Goal: Task Accomplishment & Management: Use online tool/utility

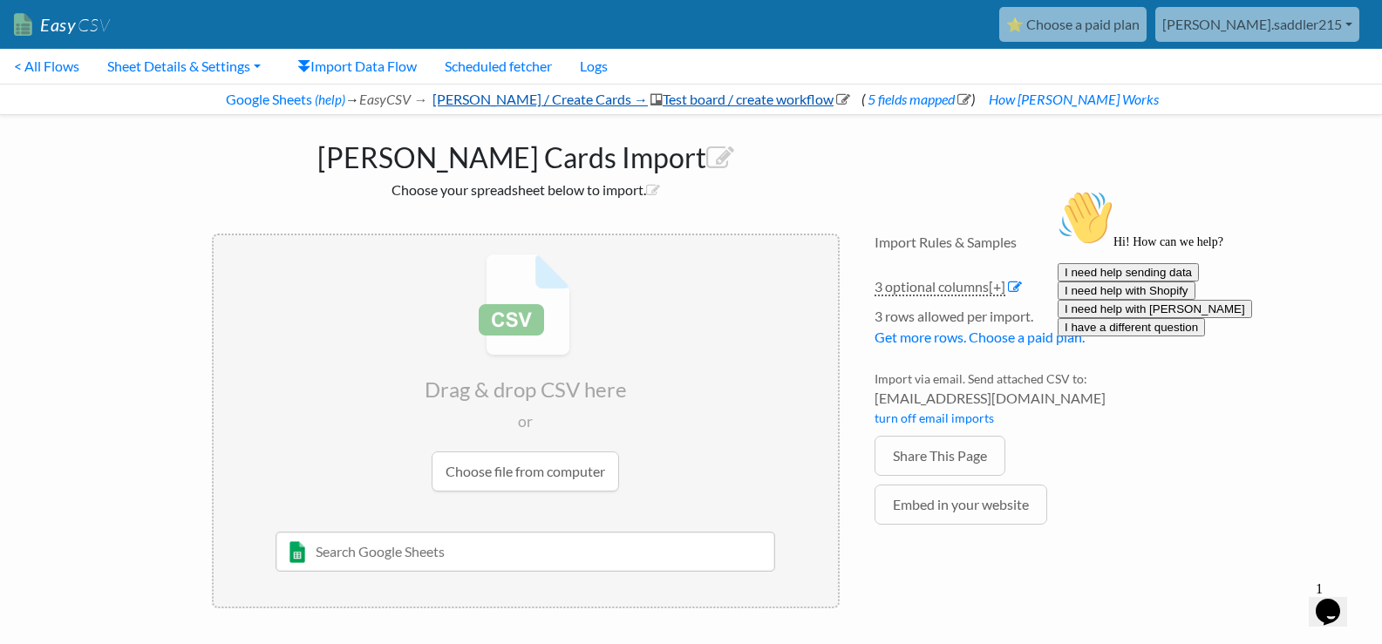
click at [751, 99] on link "[PERSON_NAME] / Create Cards → Test board / create workflow" at bounding box center [640, 99] width 420 height 17
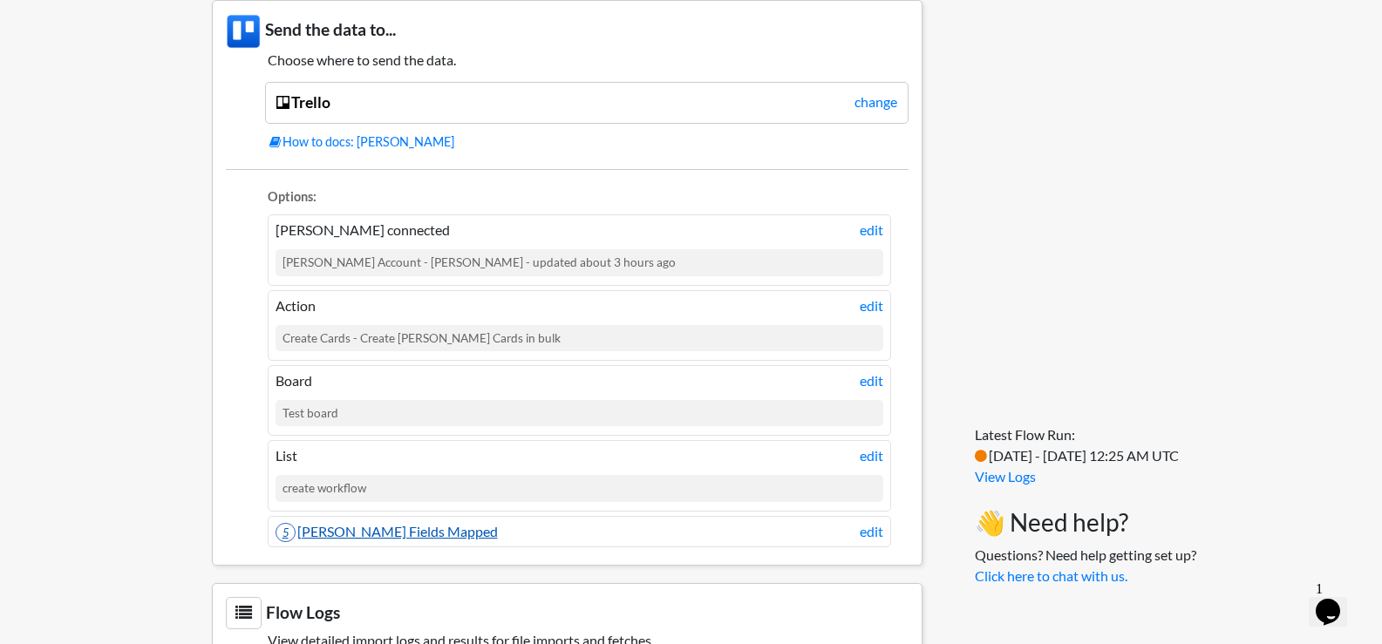
click at [410, 529] on link "5 Trello Fields Mapped" at bounding box center [387, 531] width 222 height 17
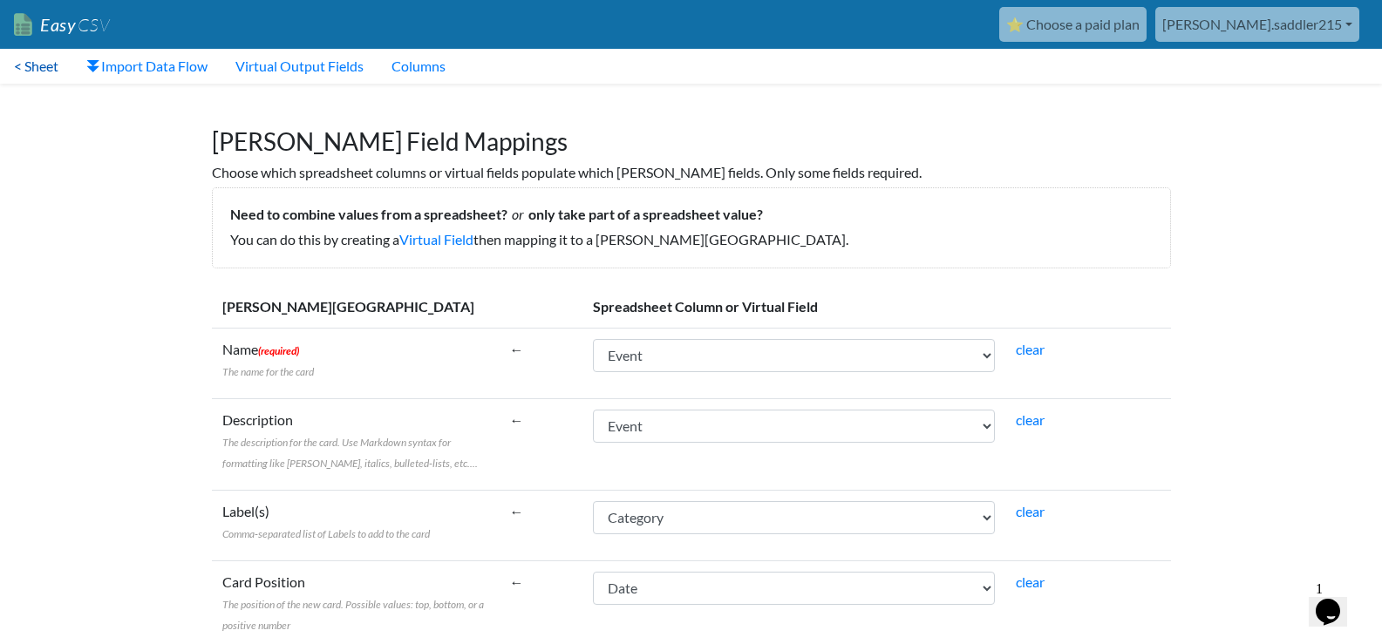
click at [39, 65] on link "< Sheet" at bounding box center [36, 66] width 72 height 35
